Goal: Task Accomplishment & Management: Use online tool/utility

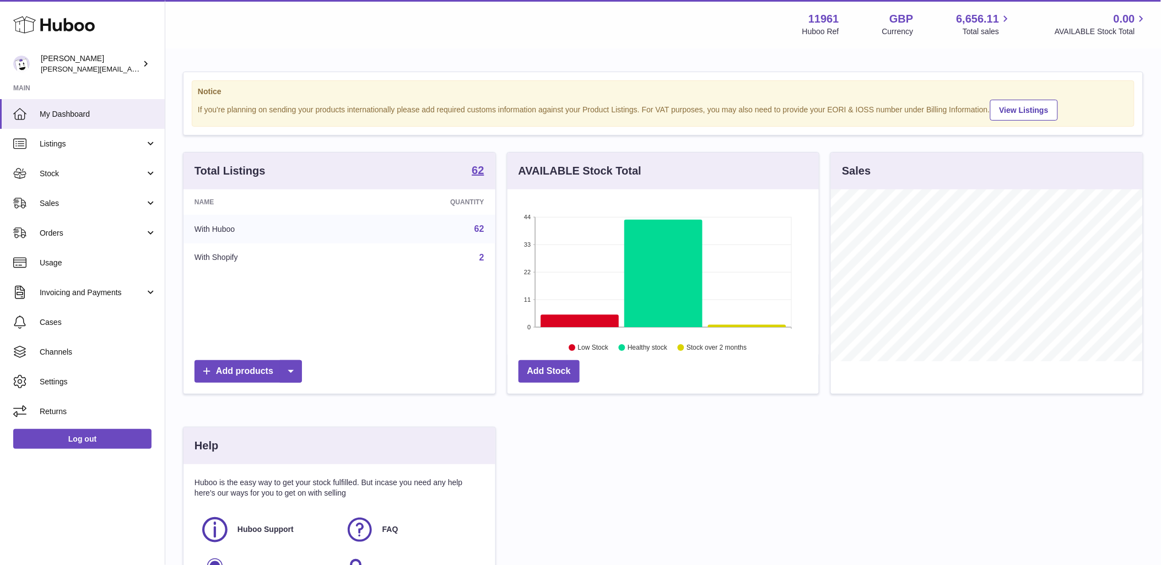
scroll to position [172, 311]
click at [138, 136] on link "Listings" at bounding box center [82, 144] width 165 height 30
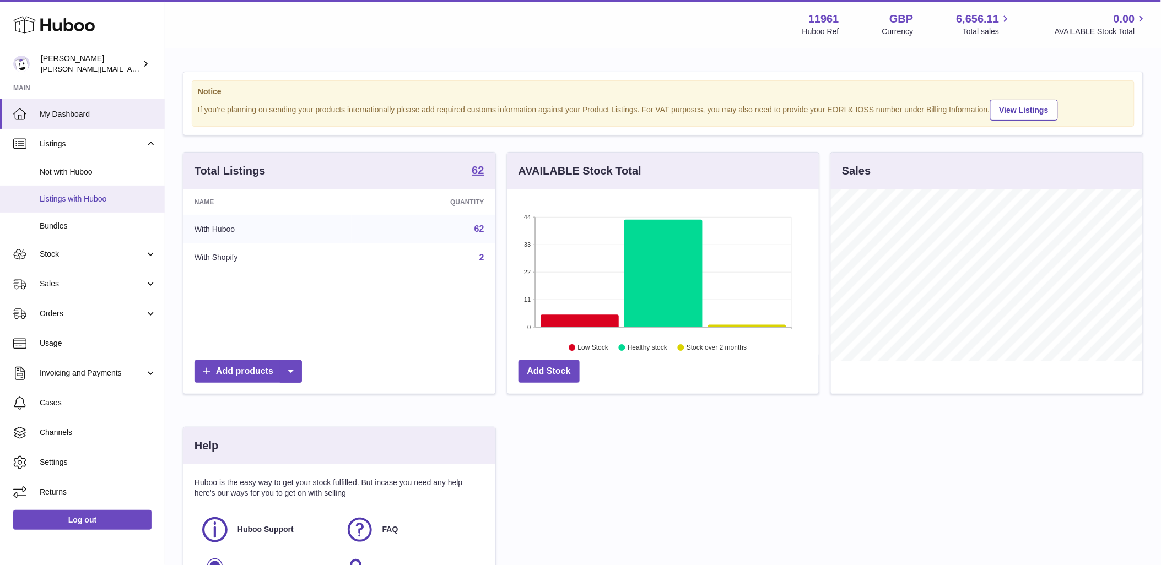
click at [65, 194] on span "Listings with Huboo" at bounding box center [98, 199] width 117 height 10
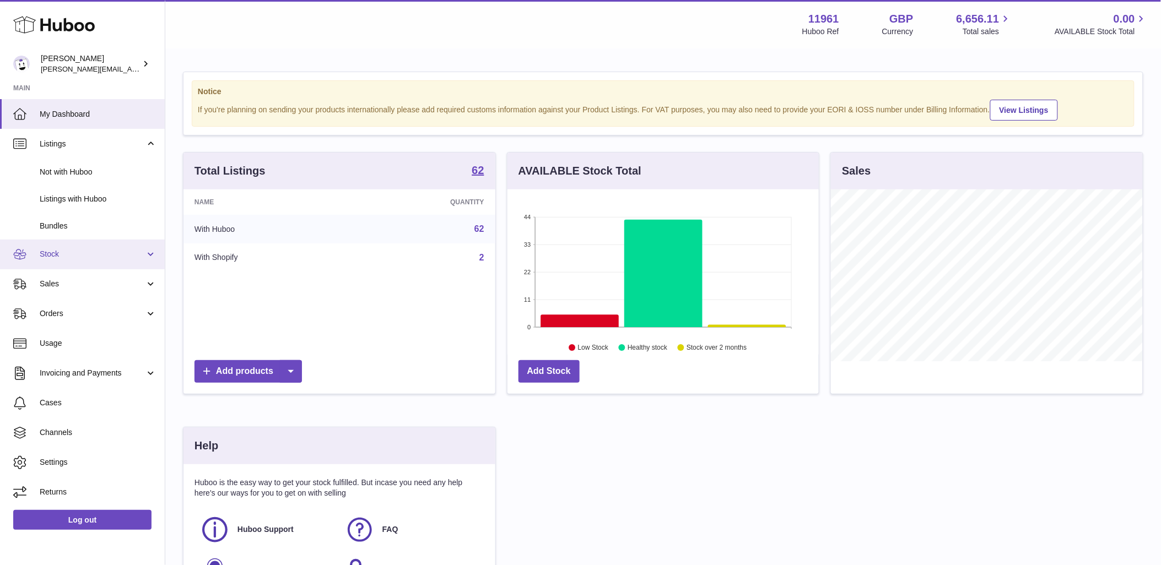
click at [138, 250] on span "Stock" at bounding box center [92, 254] width 105 height 10
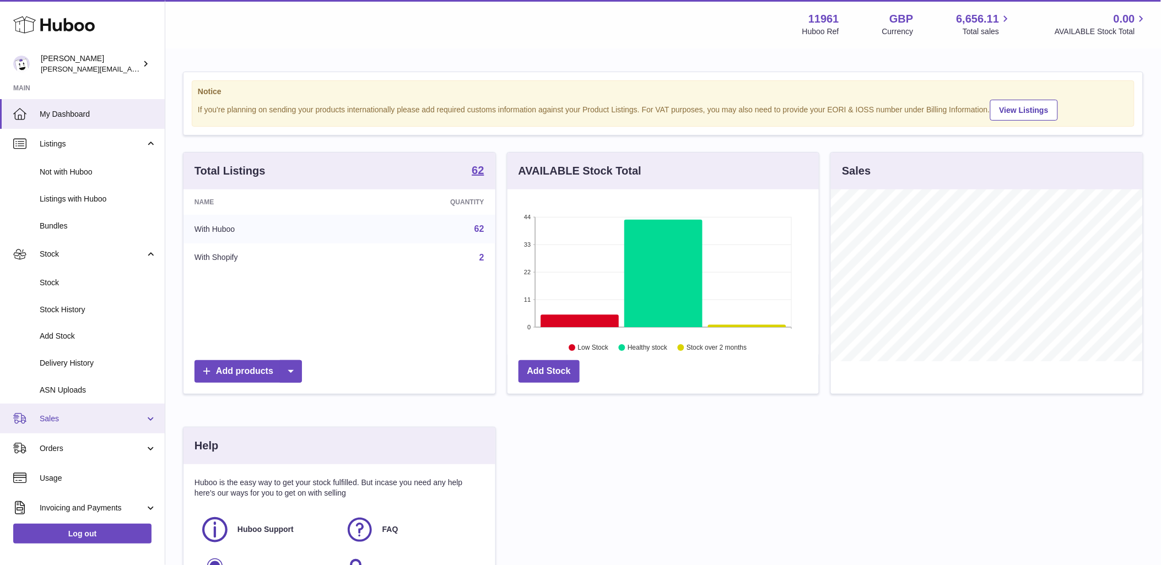
click at [102, 425] on link "Sales" at bounding box center [82, 419] width 165 height 30
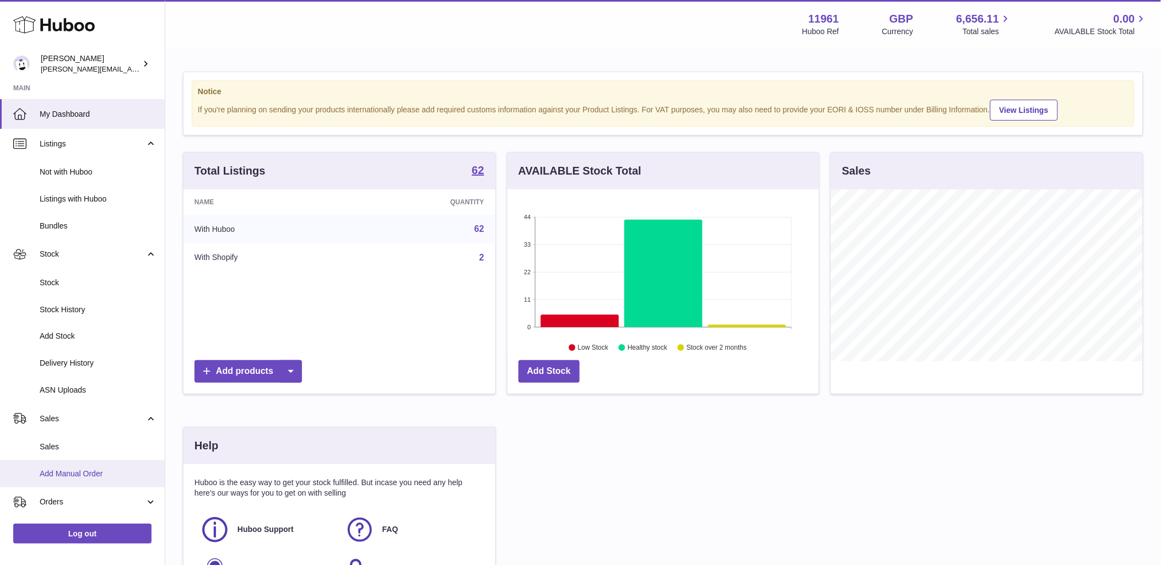
click at [51, 477] on span "Add Manual Order" at bounding box center [98, 474] width 117 height 10
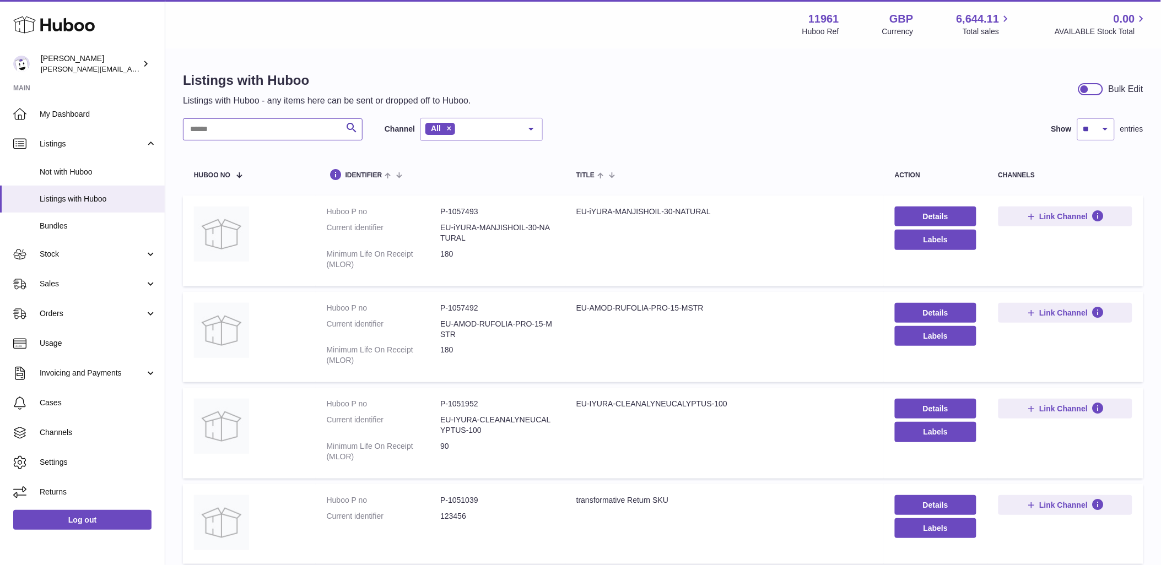
click at [299, 134] on input "text" at bounding box center [273, 129] width 180 height 22
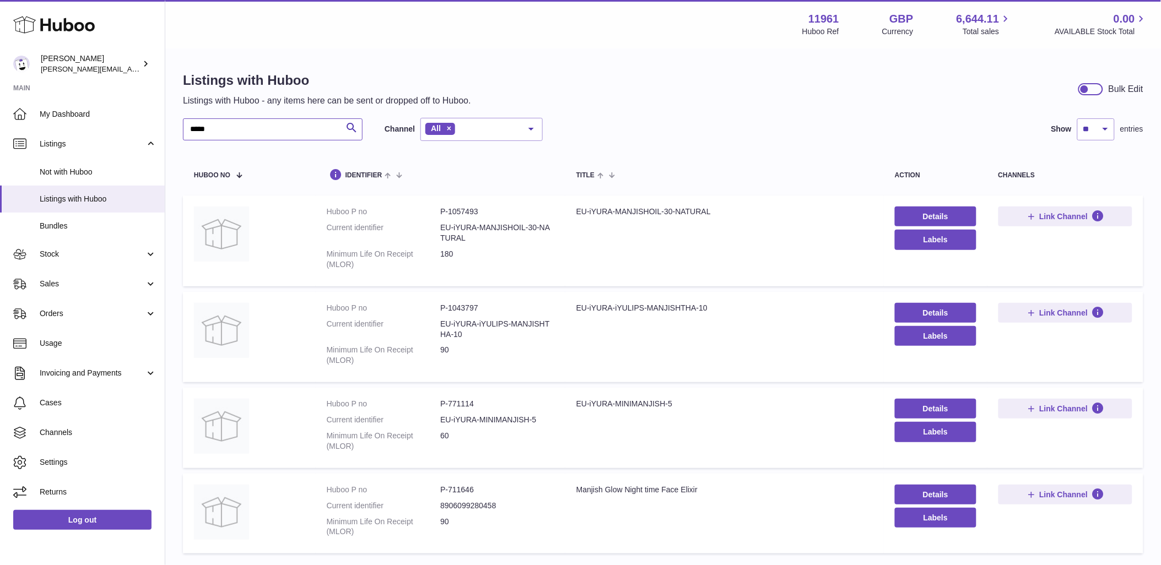
type input "*****"
drag, startPoint x: 574, startPoint y: 407, endPoint x: 674, endPoint y: 408, distance: 100.8
click at [674, 408] on td "Title EU-iYURA-MINIMANJISH-5" at bounding box center [724, 428] width 318 height 80
copy div "EU-iYURA-MINIMANJISH-5"
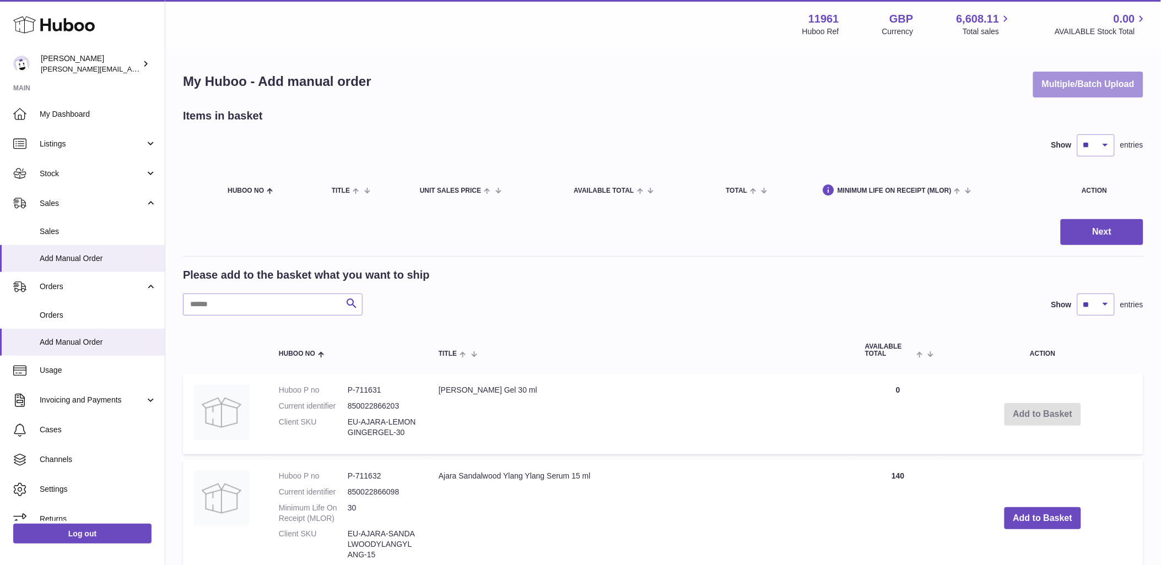
click at [1092, 74] on button "Multiple/Batch Upload" at bounding box center [1088, 85] width 110 height 26
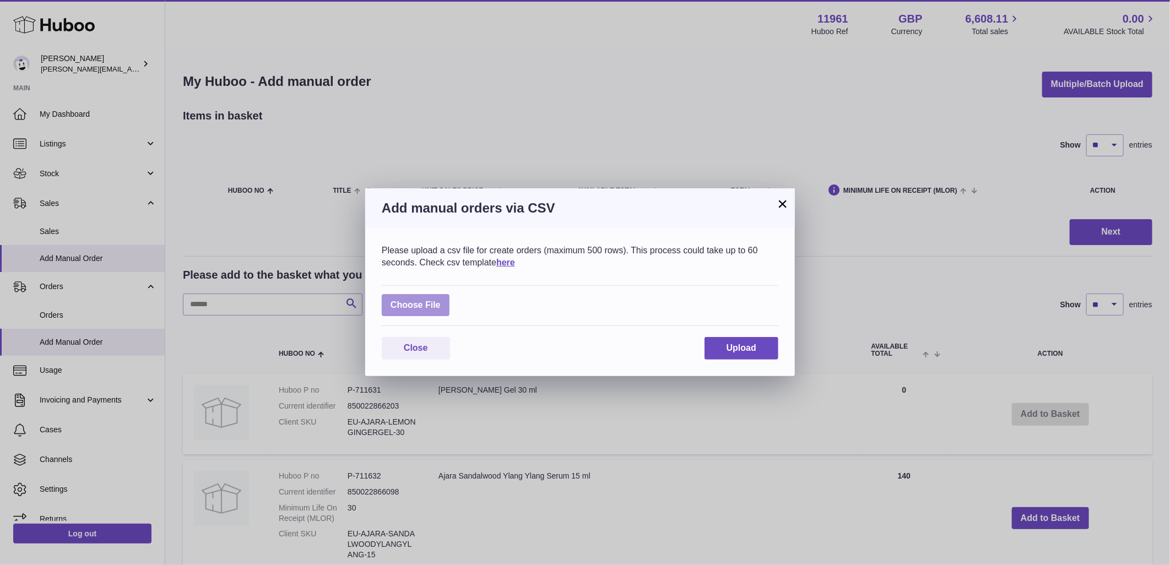
click at [394, 301] on label at bounding box center [416, 305] width 68 height 23
click at [441, 300] on input "file" at bounding box center [441, 300] width 1 height 1
type input "**********"
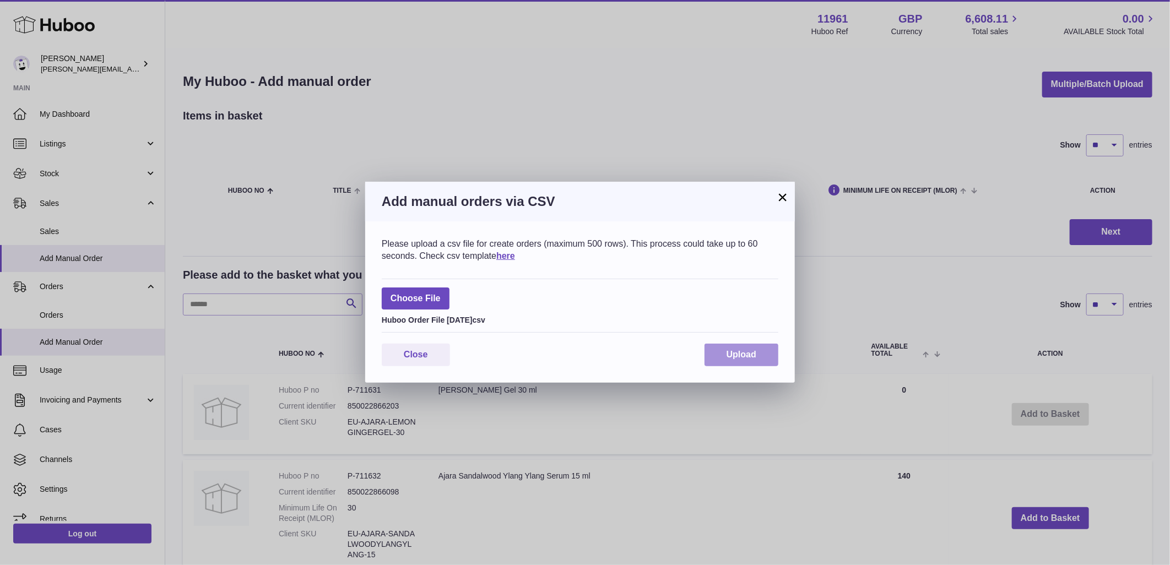
click at [751, 358] on span "Upload" at bounding box center [742, 354] width 30 height 9
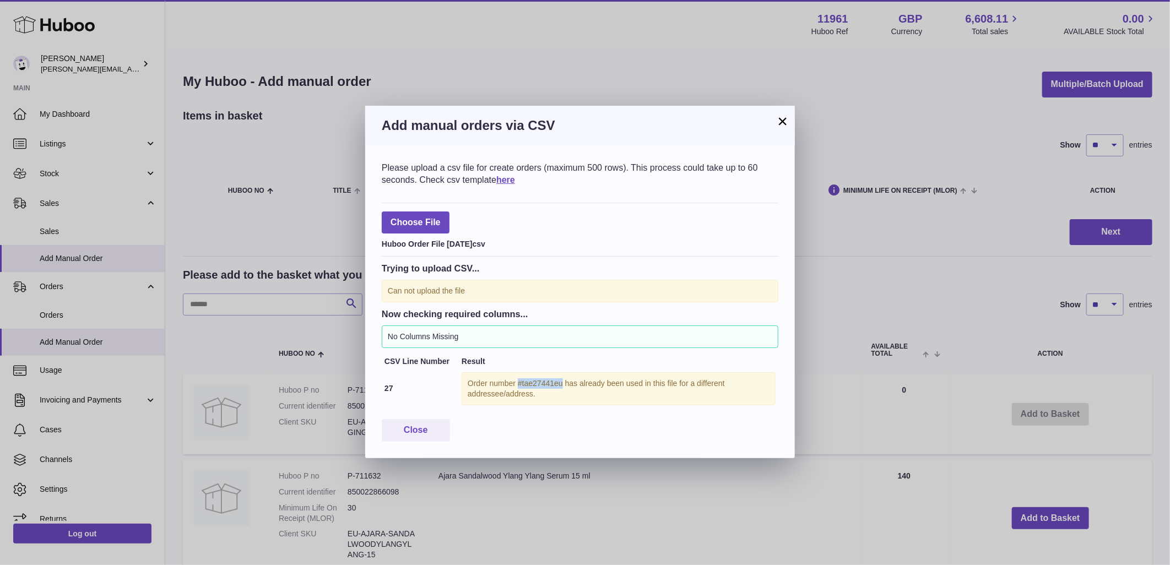
drag, startPoint x: 518, startPoint y: 382, endPoint x: 563, endPoint y: 383, distance: 44.7
click at [563, 383] on div "Order number #tae27441eu has already been used in this file for a different add…" at bounding box center [619, 388] width 314 height 33
copy div "#tae27441eu"
click at [412, 426] on button "Close" at bounding box center [416, 430] width 68 height 23
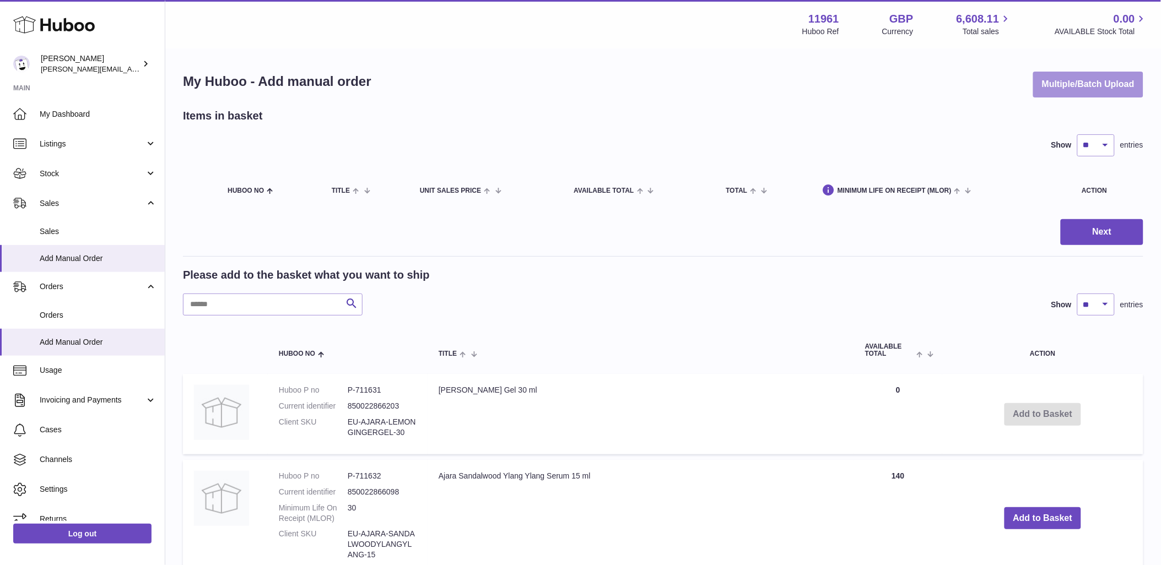
click at [1096, 83] on button "Multiple/Batch Upload" at bounding box center [1088, 85] width 110 height 26
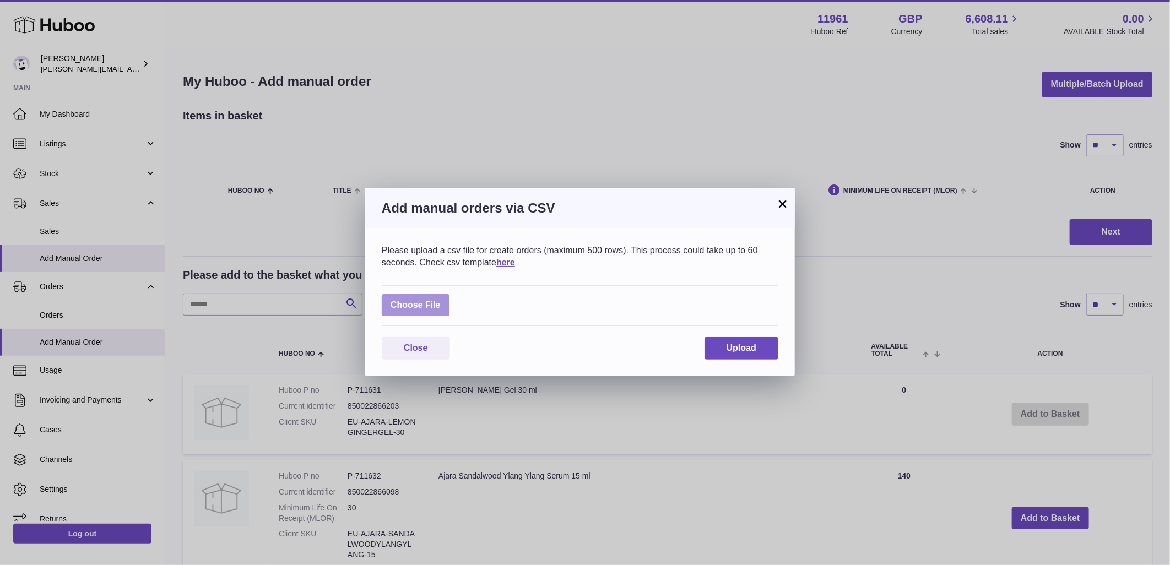
click at [398, 302] on label at bounding box center [416, 305] width 68 height 23
click at [441, 300] on input "file" at bounding box center [441, 300] width 1 height 1
type input "**********"
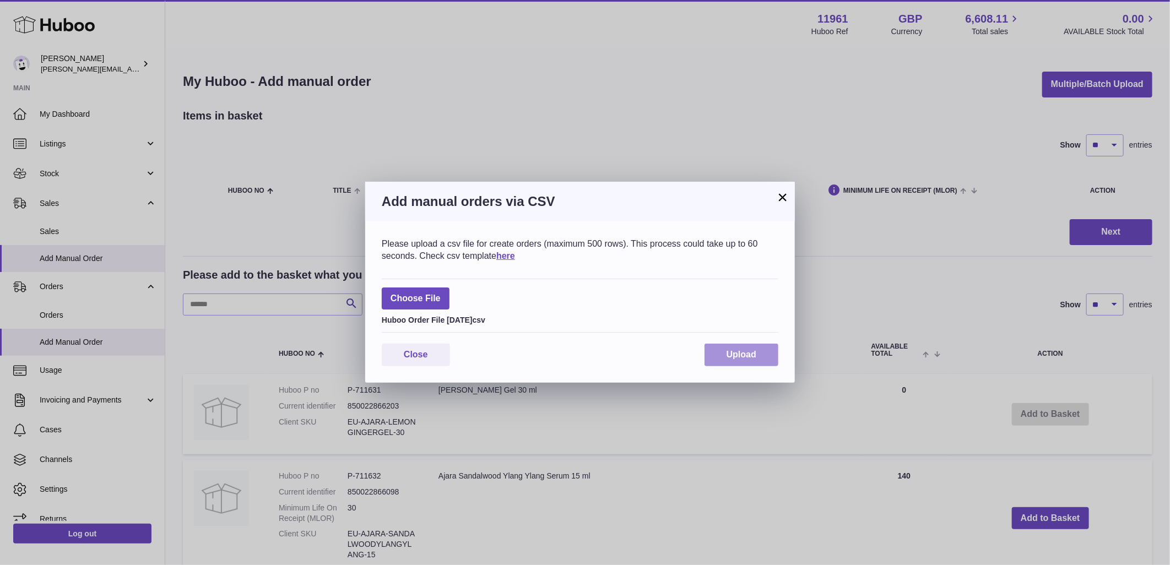
click at [747, 358] on span "Upload" at bounding box center [742, 354] width 30 height 9
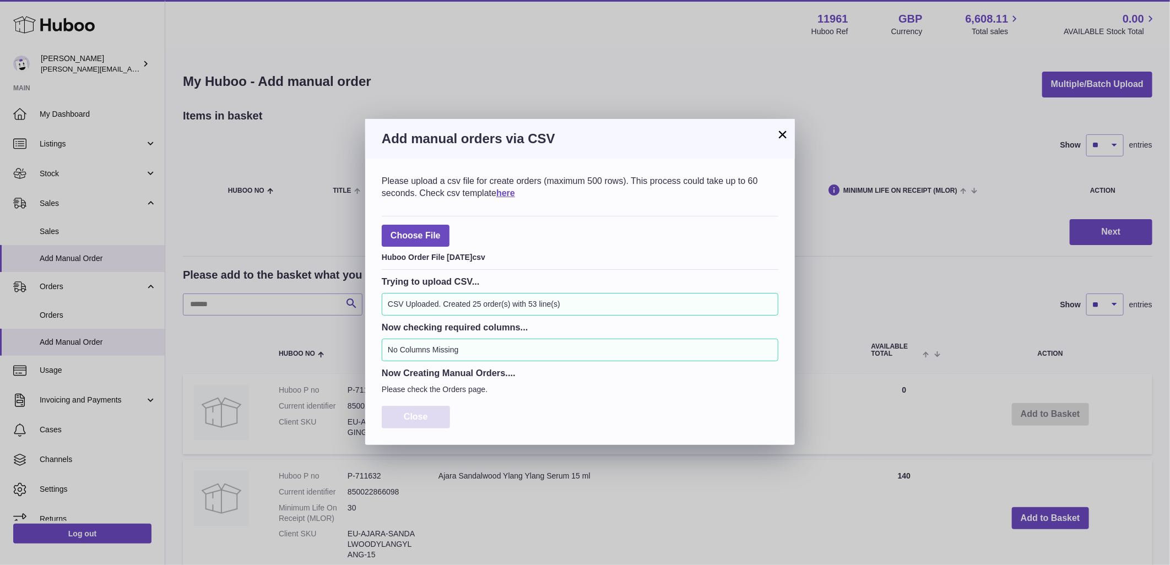
click at [428, 420] on button "Close" at bounding box center [416, 417] width 68 height 23
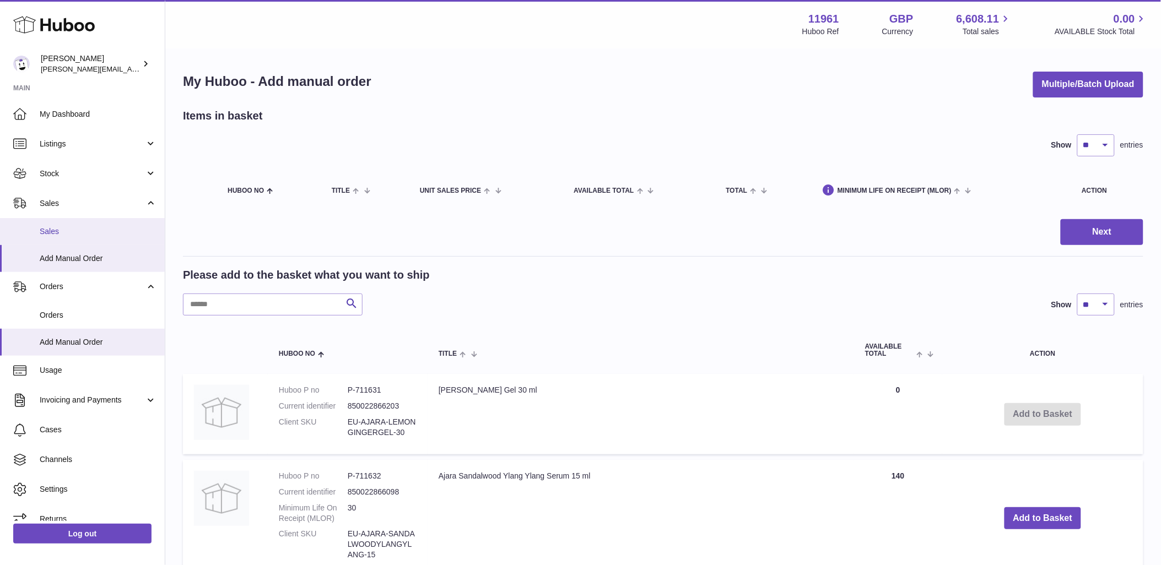
click at [56, 228] on span "Sales" at bounding box center [98, 231] width 117 height 10
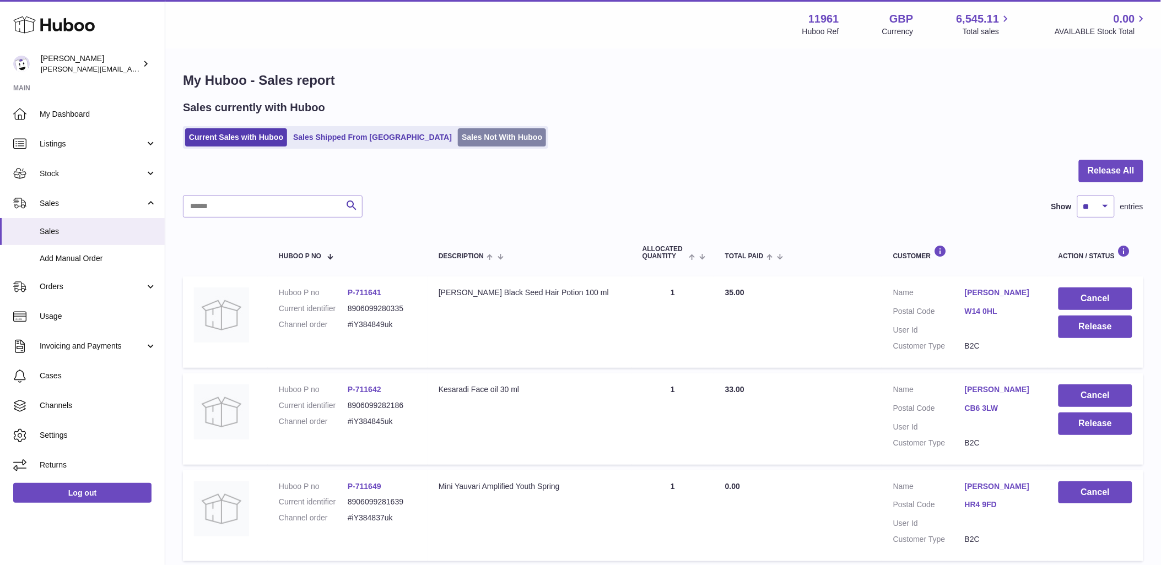
click at [458, 133] on link "Sales Not With Huboo" at bounding box center [502, 137] width 88 height 18
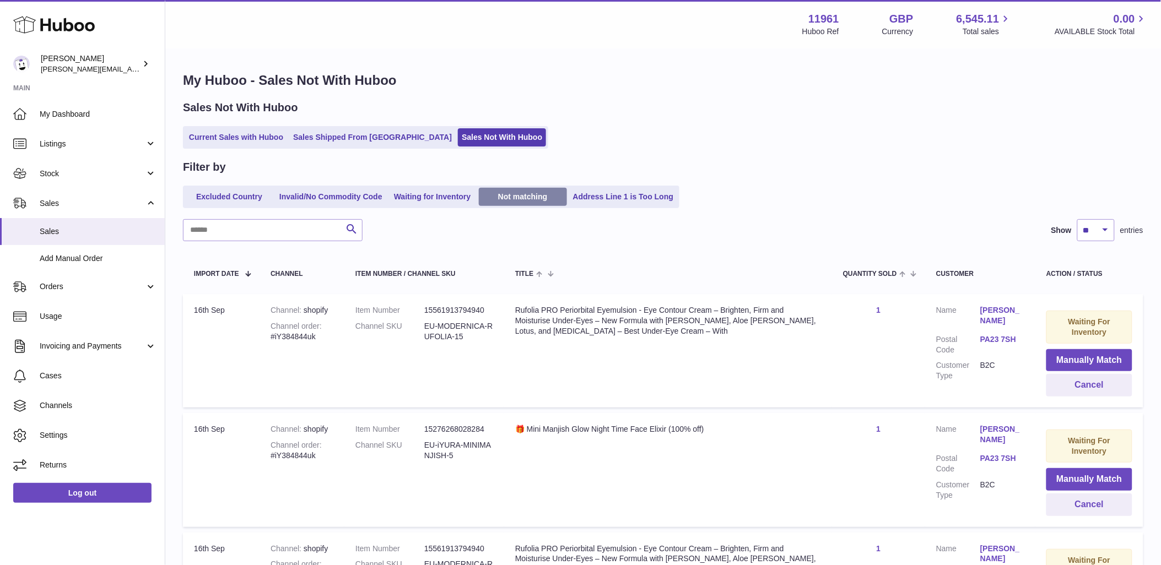
click at [500, 193] on link "Not matching" at bounding box center [523, 197] width 88 height 18
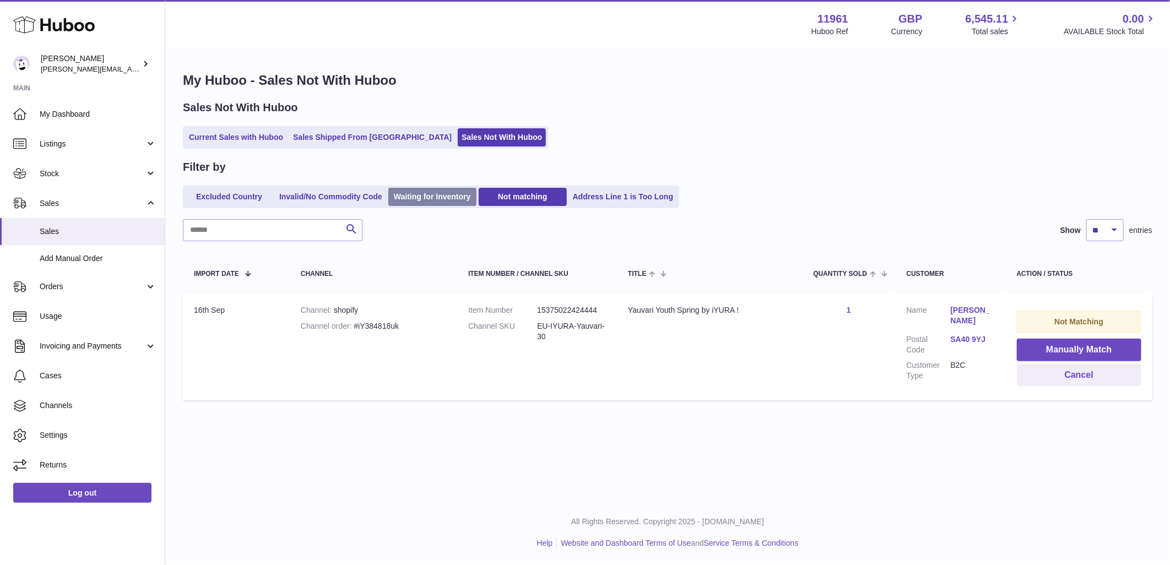
click at [455, 195] on link "Waiting for Inventory" at bounding box center [432, 197] width 88 height 18
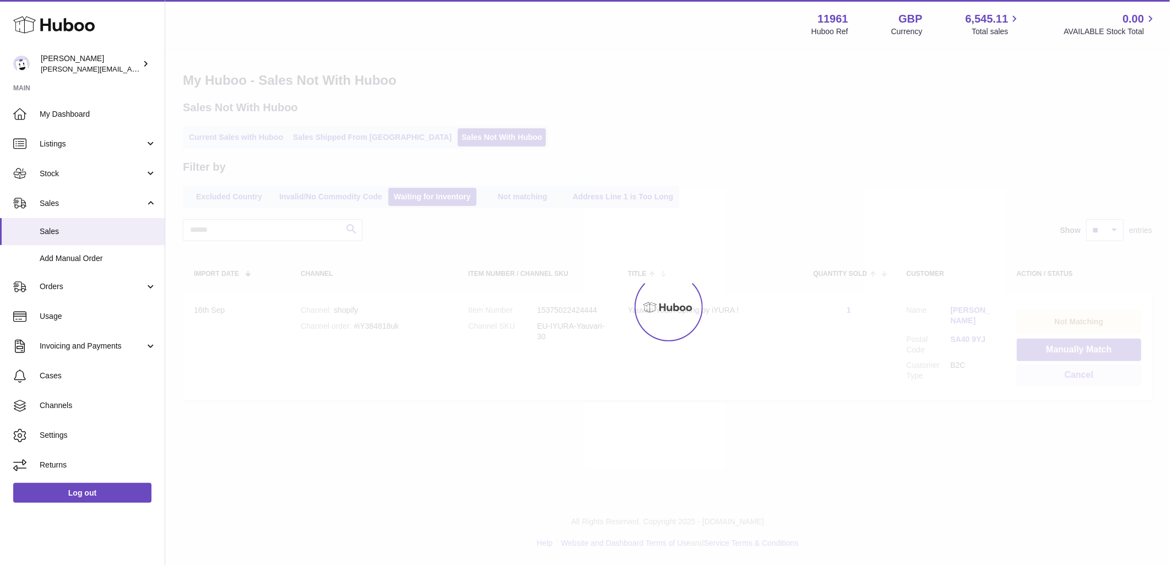
click at [524, 198] on div at bounding box center [667, 308] width 1005 height 516
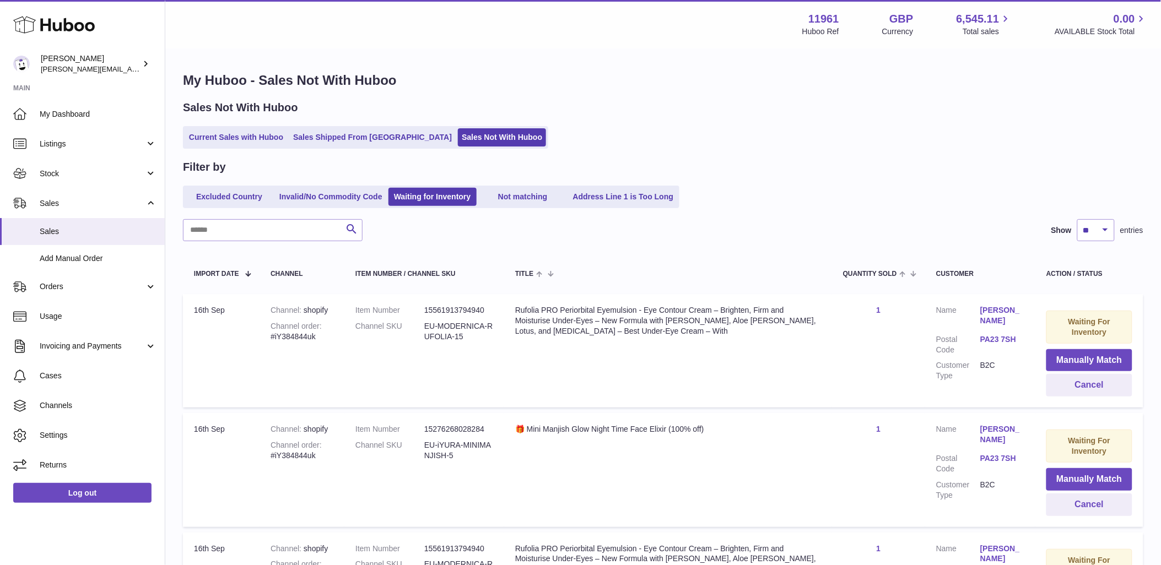
click at [524, 198] on link "Not matching" at bounding box center [523, 197] width 88 height 18
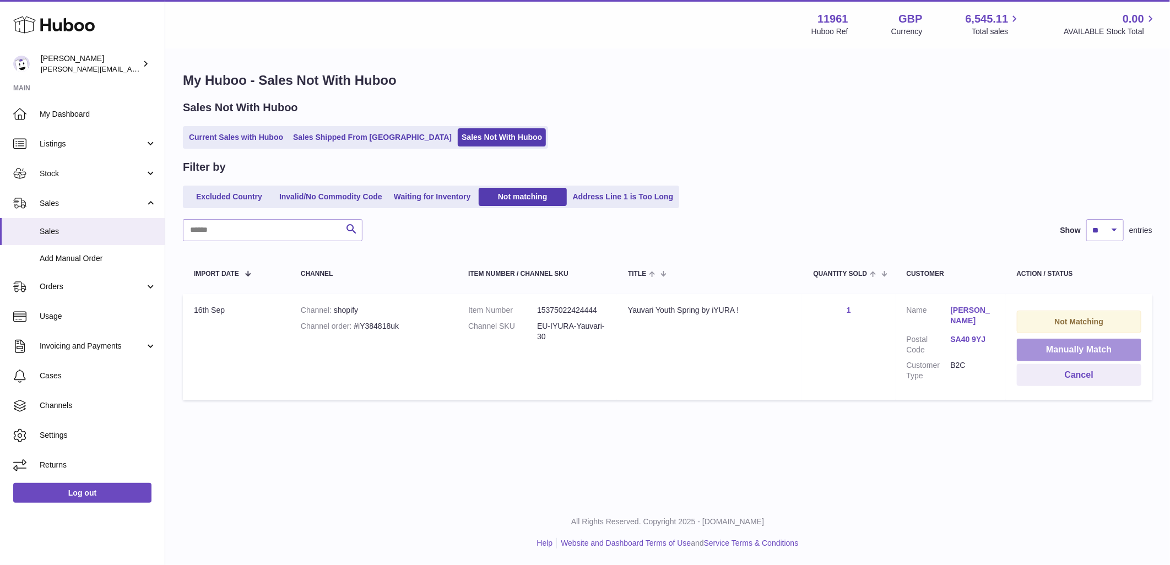
click at [1069, 346] on button "Manually Match" at bounding box center [1079, 350] width 125 height 23
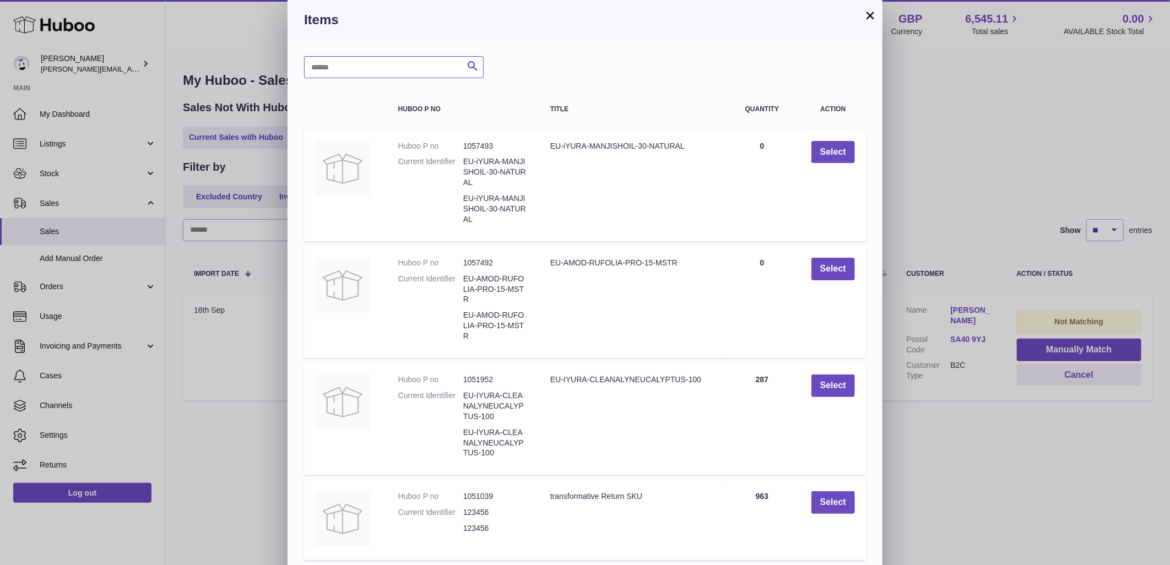
click at [351, 74] on input "text" at bounding box center [394, 67] width 180 height 22
type input "*******"
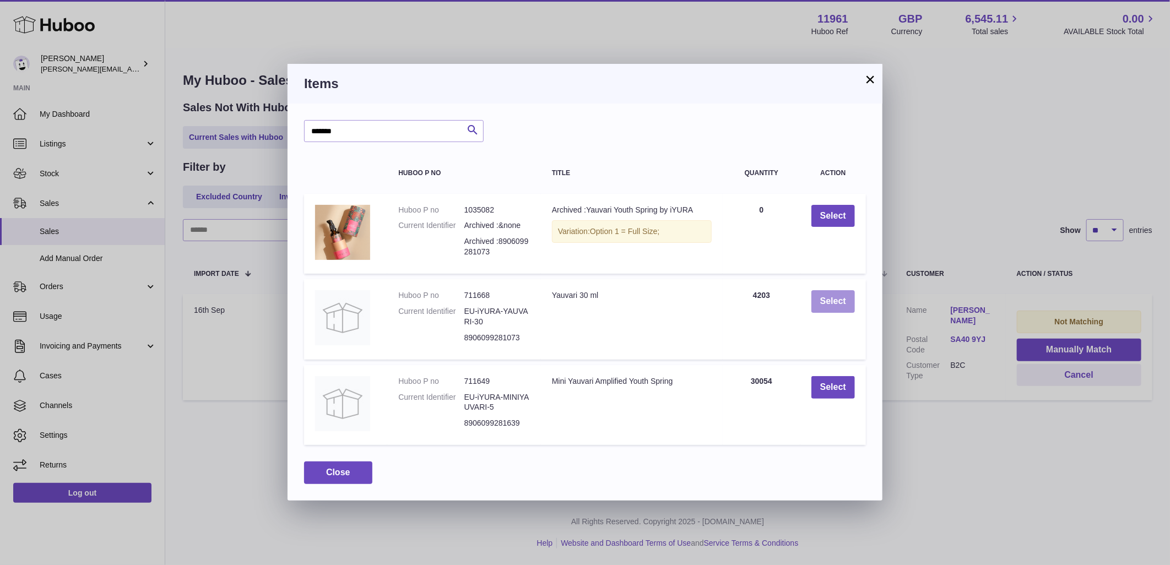
click at [835, 292] on button "Select" at bounding box center [834, 301] width 44 height 23
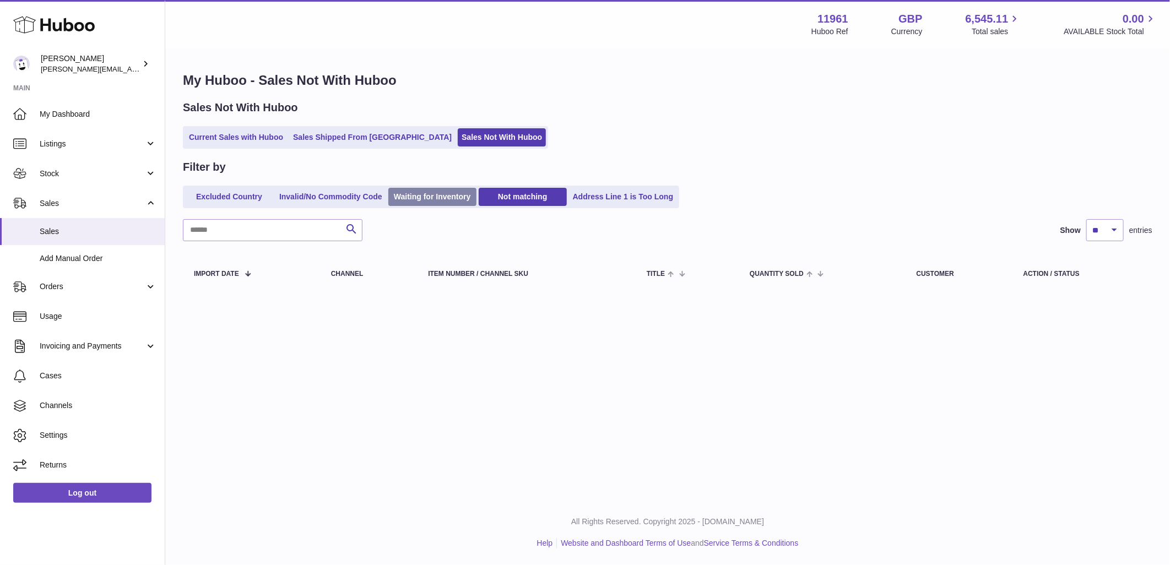
click at [456, 195] on link "Waiting for Inventory" at bounding box center [432, 197] width 88 height 18
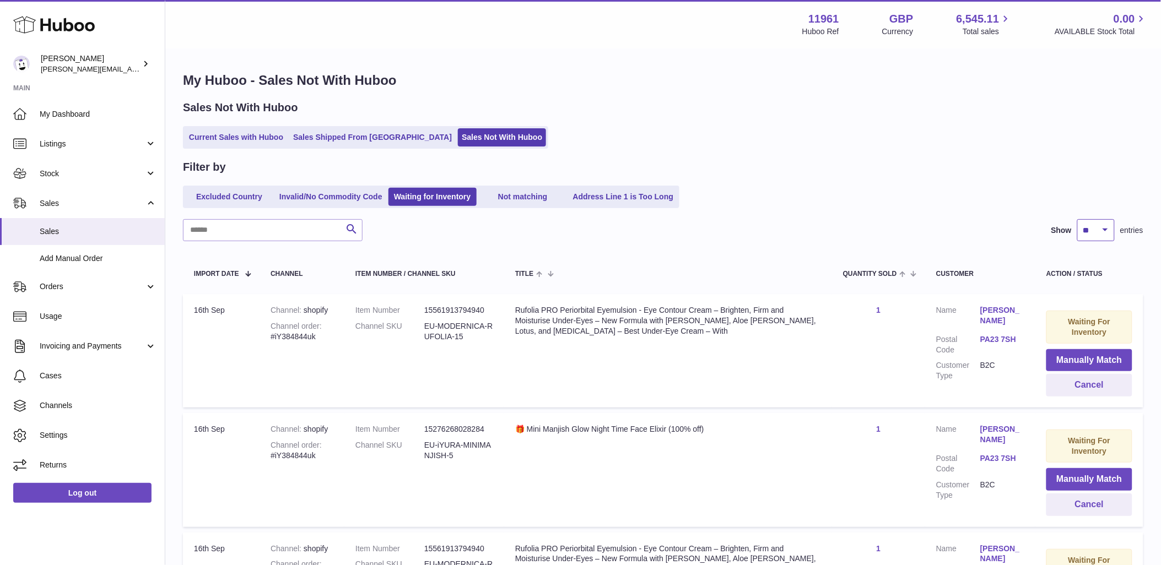
click at [1110, 234] on select "** ** ** ***" at bounding box center [1095, 230] width 37 height 22
select select "***"
click at [1077, 219] on select "** ** ** ***" at bounding box center [1095, 230] width 37 height 22
